Goal: Obtain resource: Obtain resource

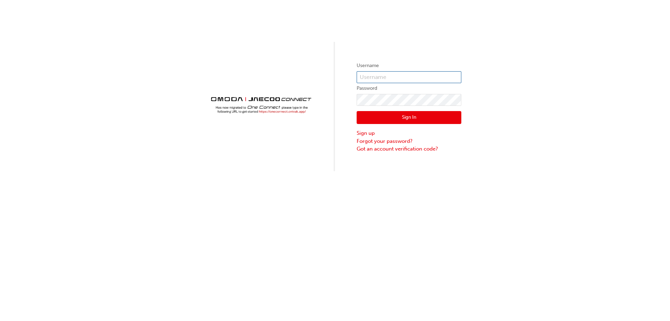
type input "CHNZ0150"
click at [431, 114] on button "Sign In" at bounding box center [409, 117] width 105 height 13
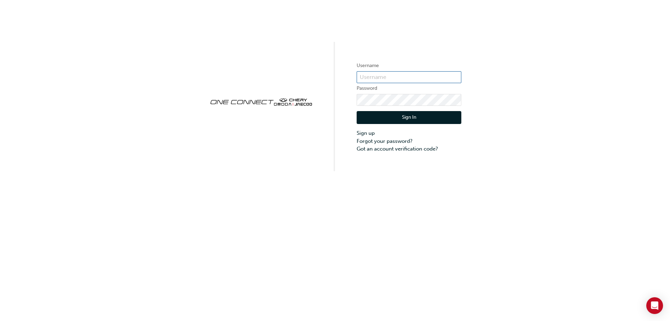
type input "CHNZ0150"
click at [403, 117] on button "Sign In" at bounding box center [409, 117] width 105 height 13
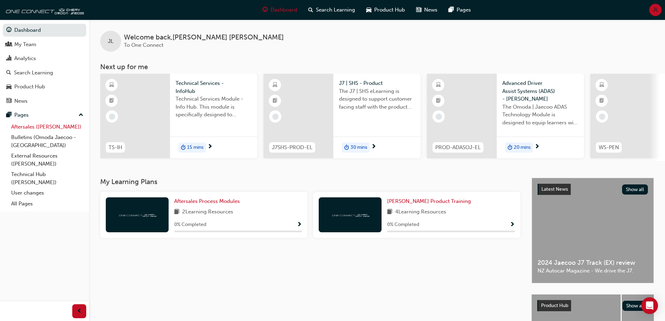
click at [44, 125] on link "Aftersales ([PERSON_NAME])" at bounding box center [47, 126] width 78 height 11
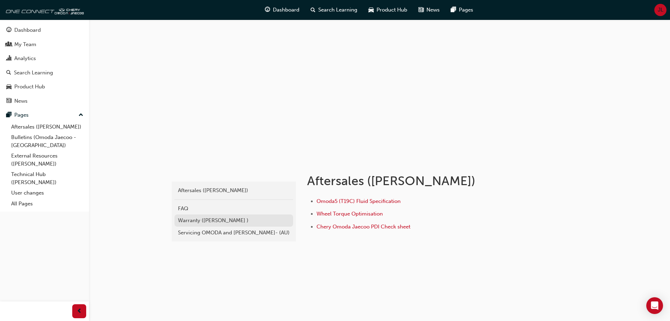
click at [207, 218] on div "Warranty ([PERSON_NAME] )" at bounding box center [234, 220] width 112 height 8
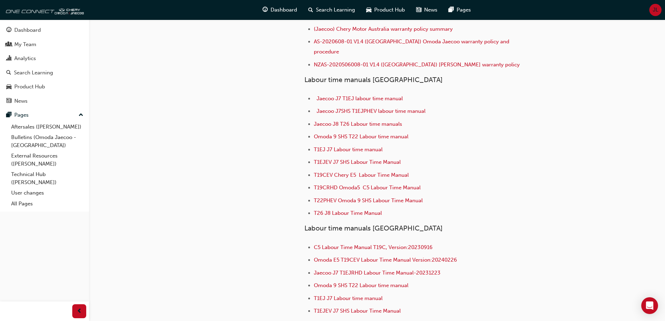
scroll to position [140, 0]
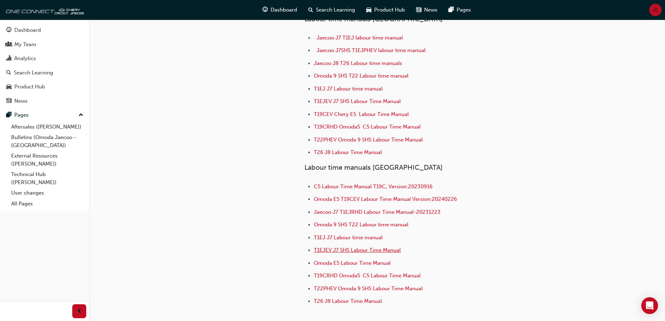
click at [373, 247] on span "T1EJEV J7 SHS Labour Time Manual" at bounding box center [357, 250] width 87 height 6
click at [393, 247] on span "T1EJEV J7 SHS Labour Time Manual" at bounding box center [357, 250] width 87 height 6
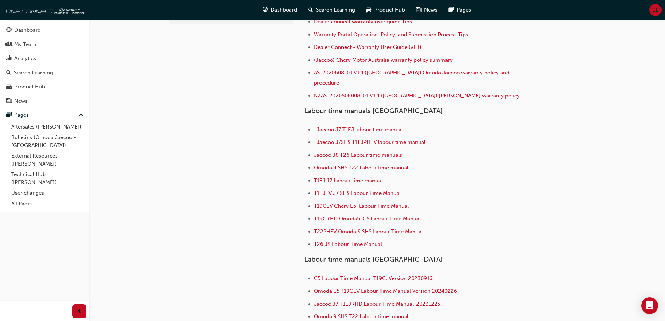
scroll to position [174, 0]
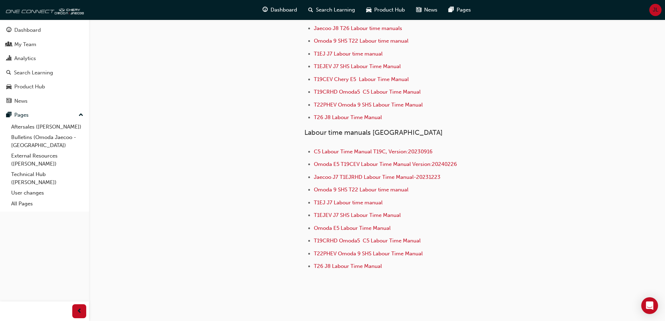
click at [543, 123] on div "Dealer connect warranty user guide Tips Warranty Portal Operation, Policy, and …" at bounding box center [439, 78] width 271 height 387
click at [41, 127] on link "Aftersales ([PERSON_NAME])" at bounding box center [47, 126] width 78 height 11
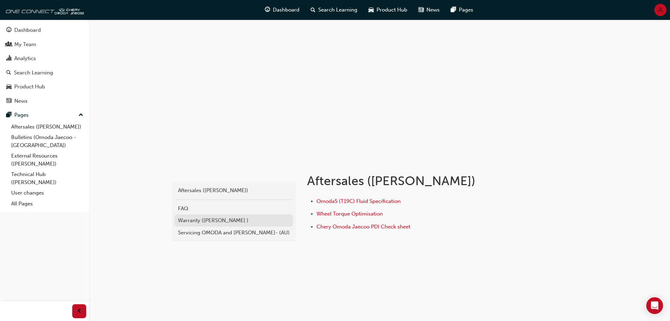
click at [229, 223] on div "Warranty ([PERSON_NAME] )" at bounding box center [234, 220] width 112 height 8
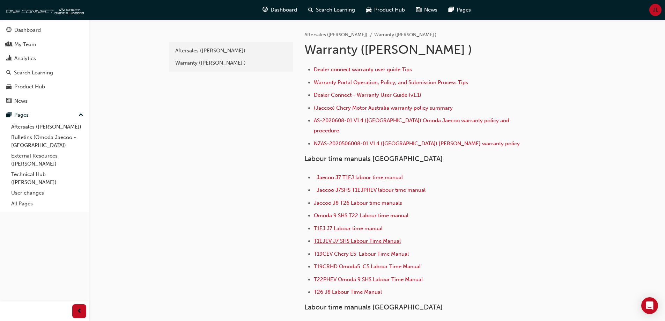
click at [374, 238] on span "T1EJEV J7 SHS Labour Time Manual" at bounding box center [357, 241] width 87 height 6
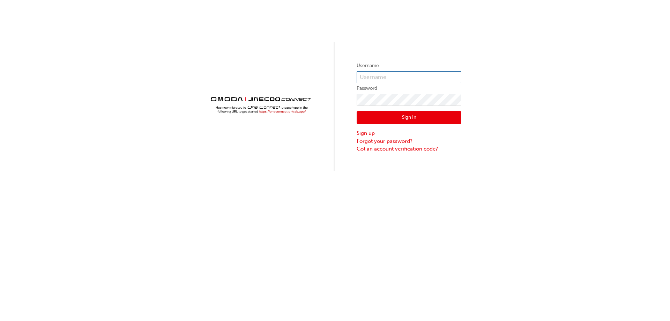
type input "CHNZ0150"
click at [435, 114] on button "Sign In" at bounding box center [409, 117] width 105 height 13
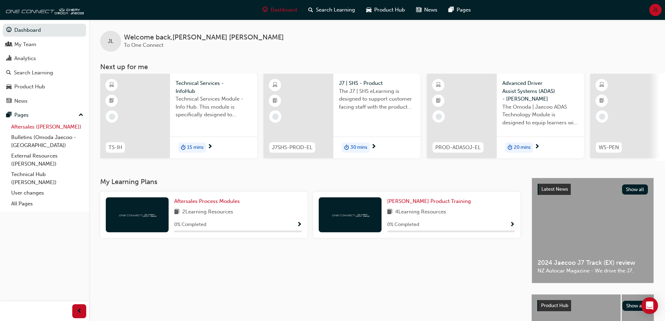
click at [42, 126] on link "Aftersales ([PERSON_NAME])" at bounding box center [47, 126] width 78 height 11
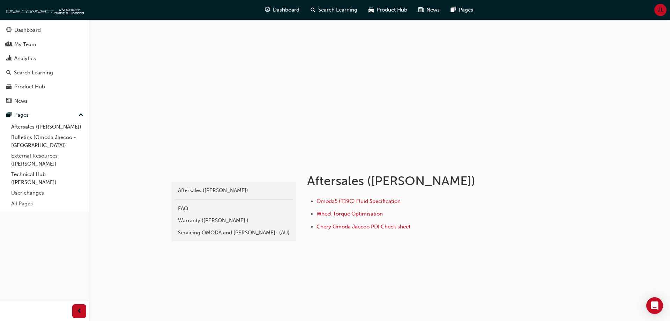
click at [226, 220] on div "Warranty ([PERSON_NAME] )" at bounding box center [234, 220] width 112 height 8
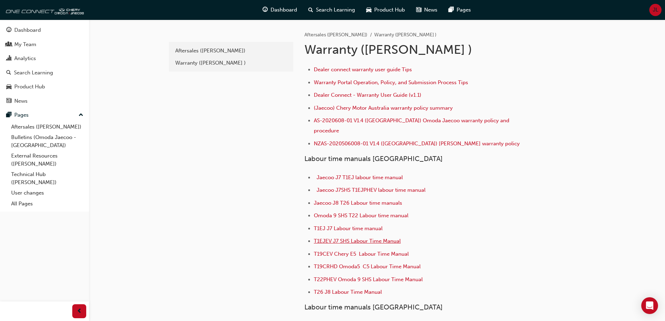
click at [390, 238] on span "T1EJEV J7 SHS Labour Time Manual" at bounding box center [357, 241] width 87 height 6
